Goal: Task Accomplishment & Management: Manage account settings

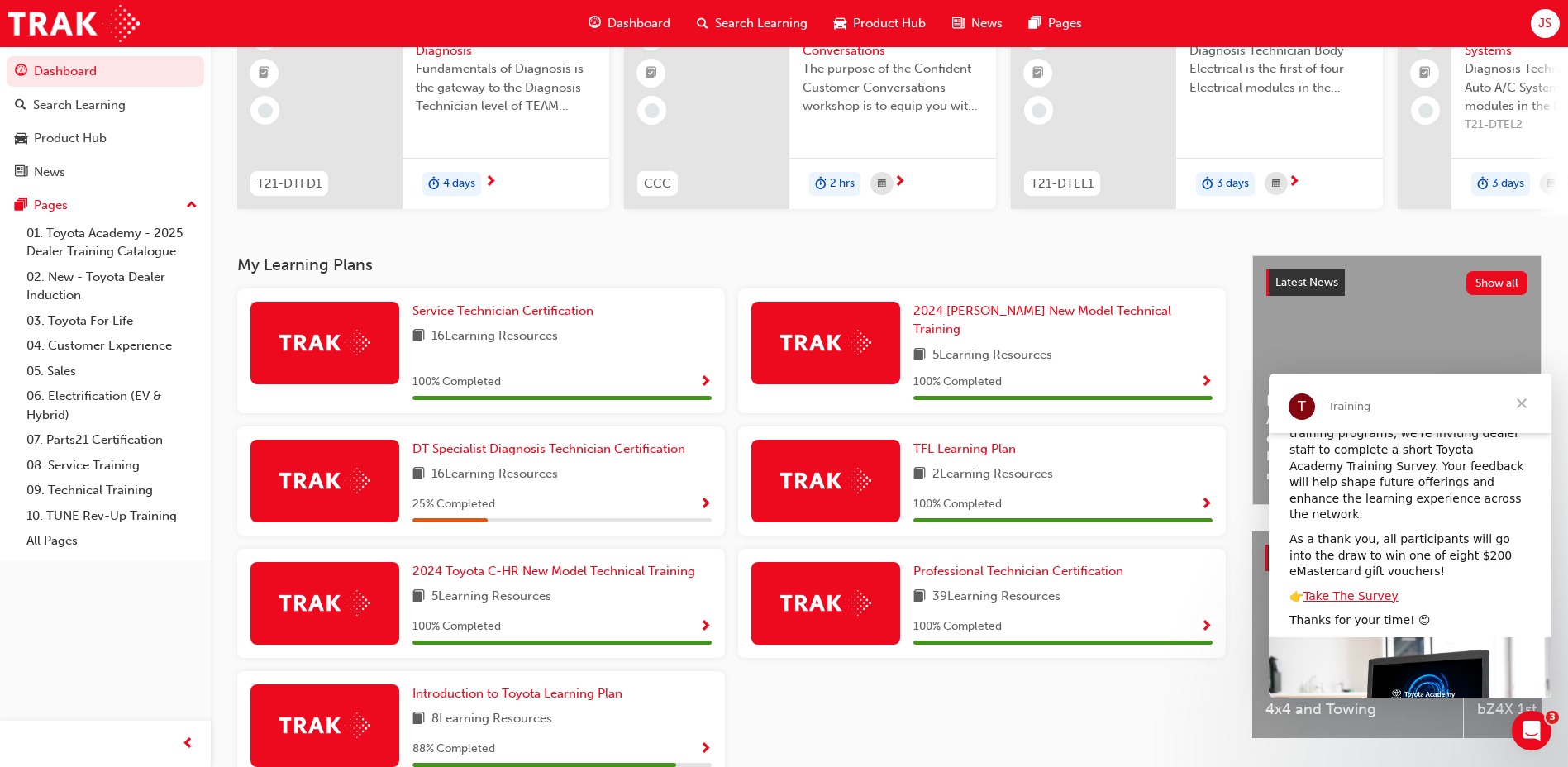
scroll to position [176, 0]
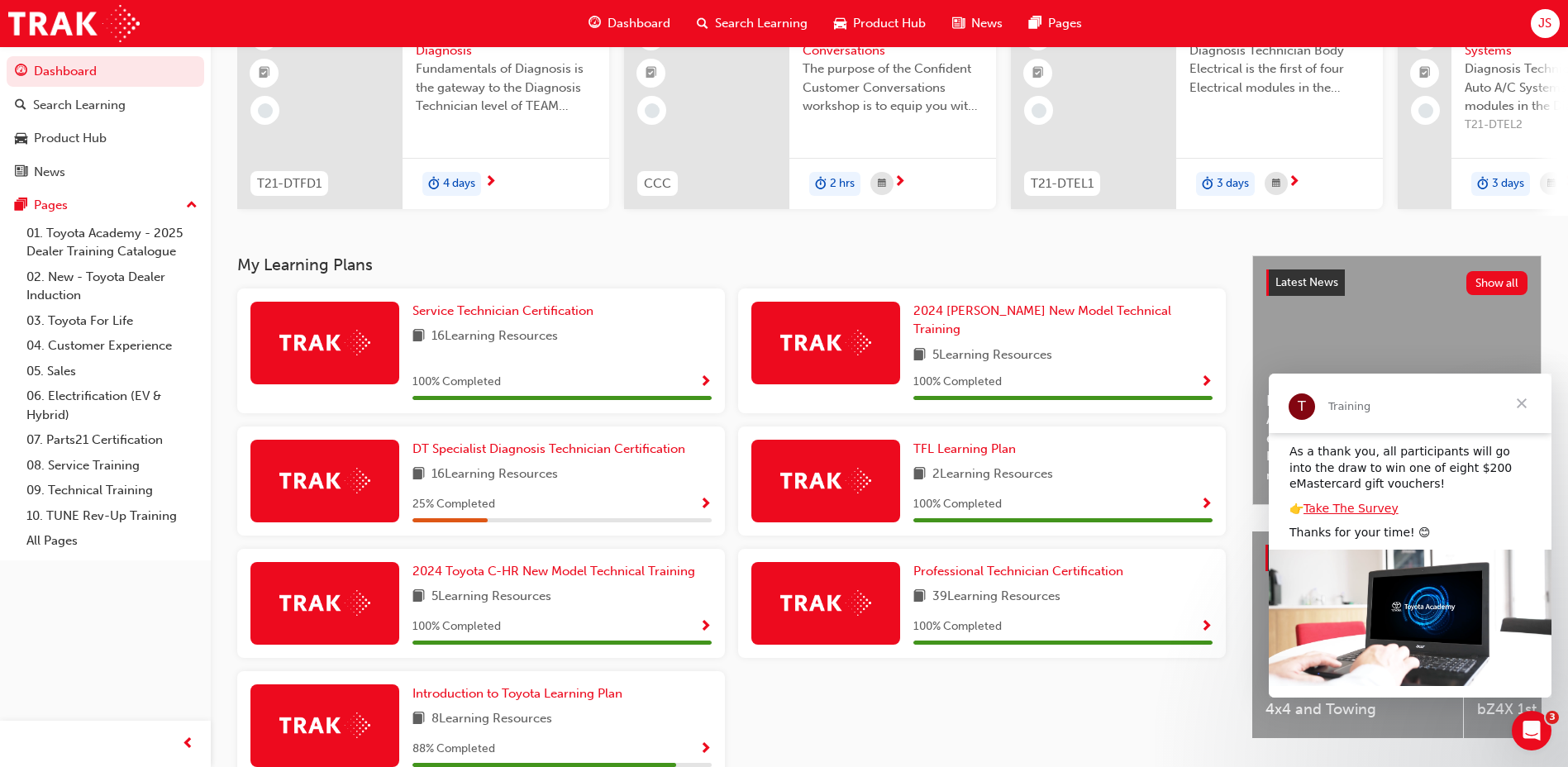
click at [1541, 31] on span "JS" at bounding box center [1544, 24] width 13 height 19
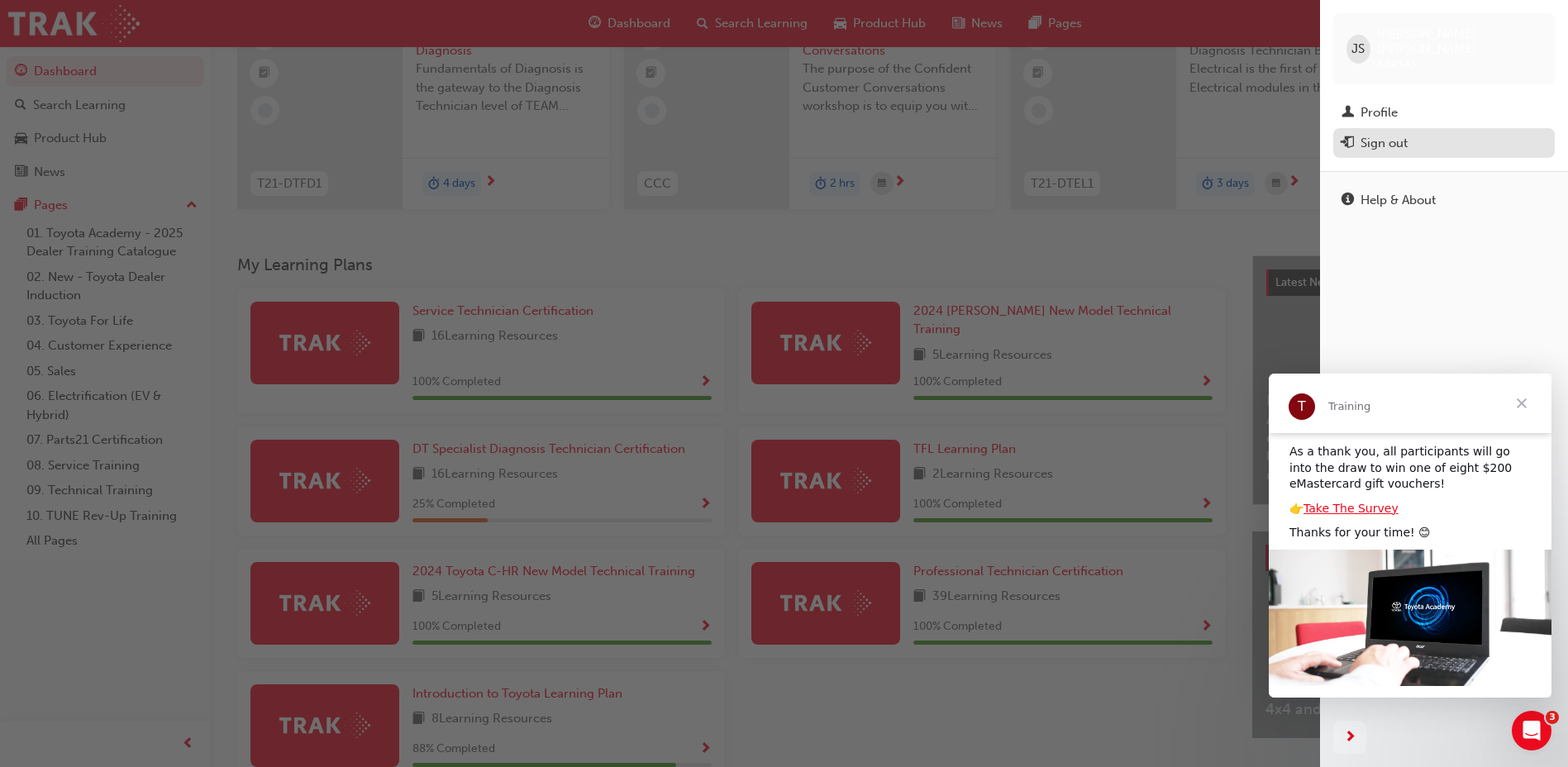
click at [1397, 135] on div "Sign out" at bounding box center [1384, 143] width 47 height 19
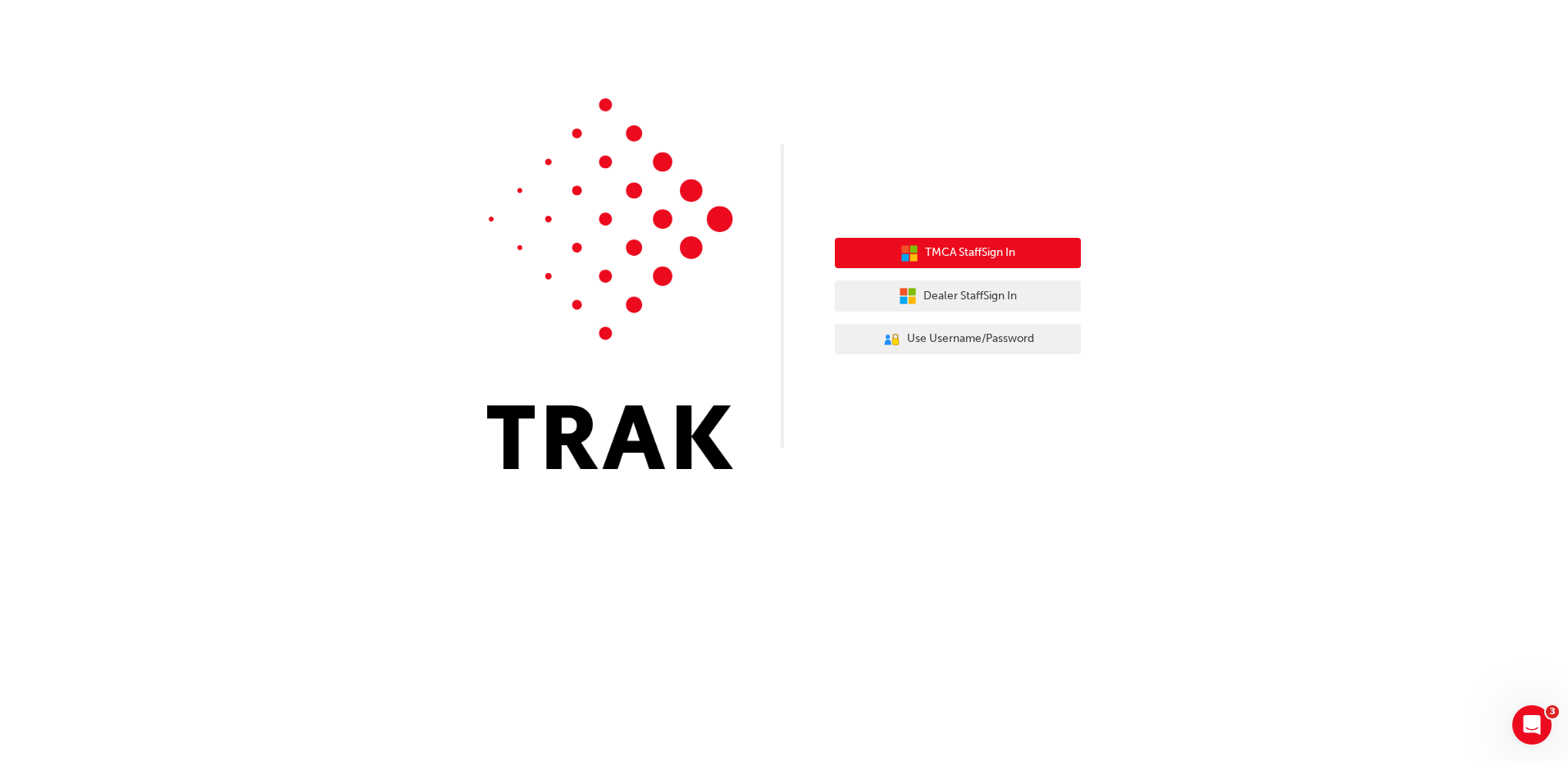
click at [1020, 253] on button "TMCA Staff Sign In" at bounding box center [957, 253] width 246 height 31
